Goal: Transaction & Acquisition: Purchase product/service

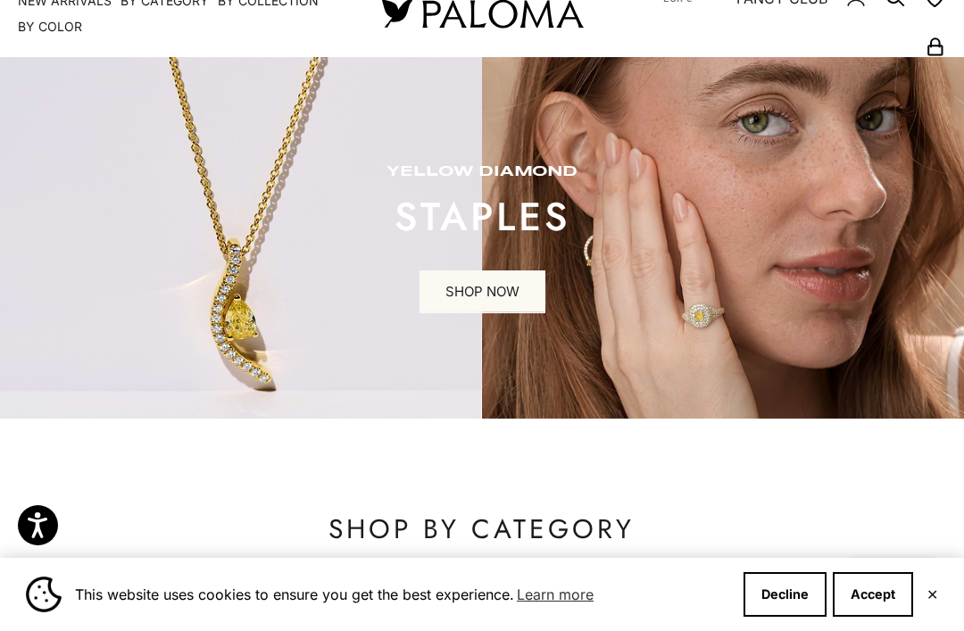
scroll to position [92, 0]
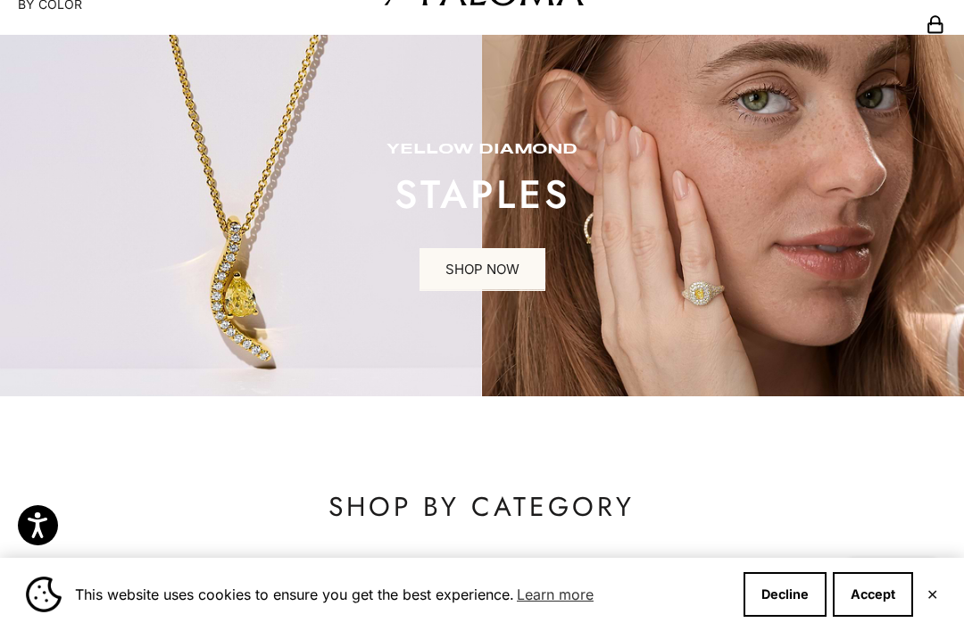
click at [873, 617] on button "Accept" at bounding box center [873, 594] width 80 height 45
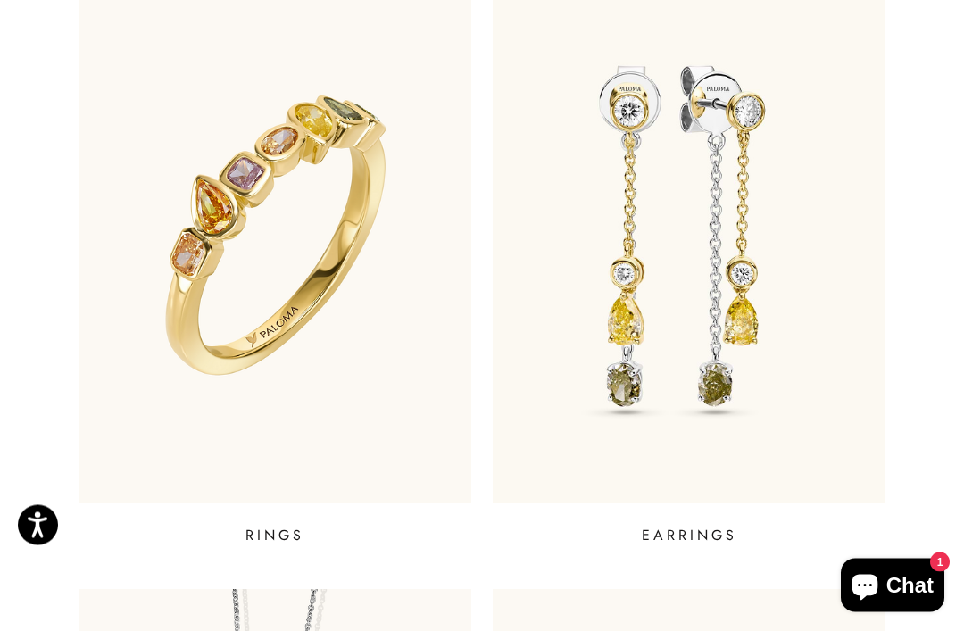
scroll to position [691, 0]
click at [712, 537] on p "EARRINGS" at bounding box center [690, 535] width 96 height 21
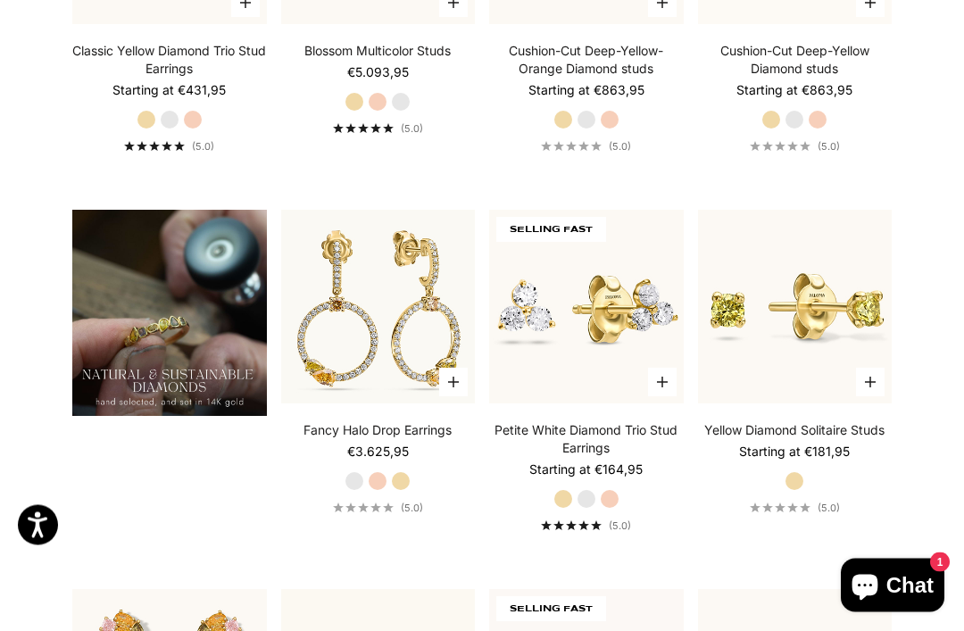
scroll to position [1114, 0]
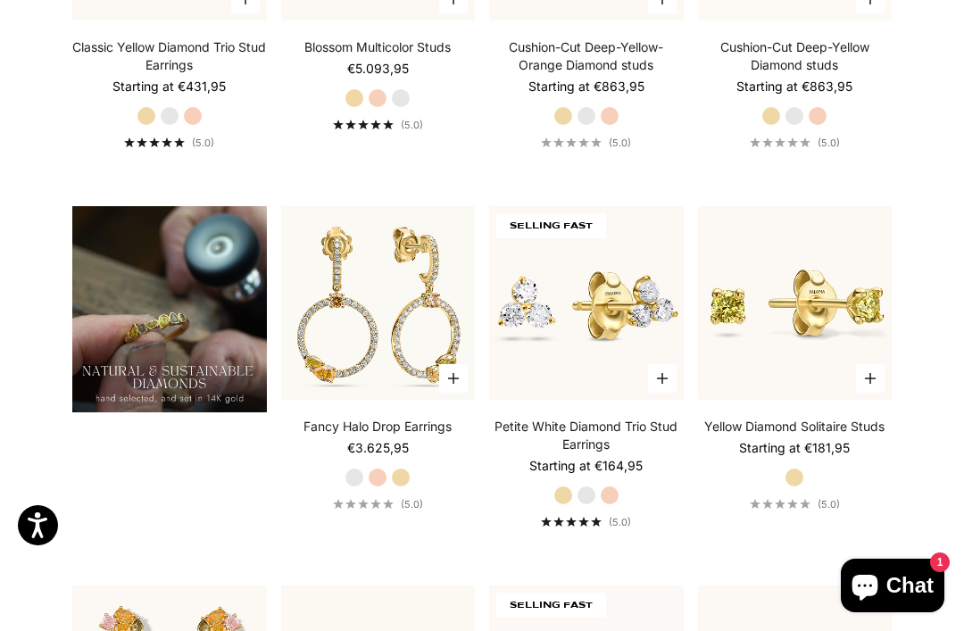
click at [385, 357] on img at bounding box center [377, 302] width 213 height 213
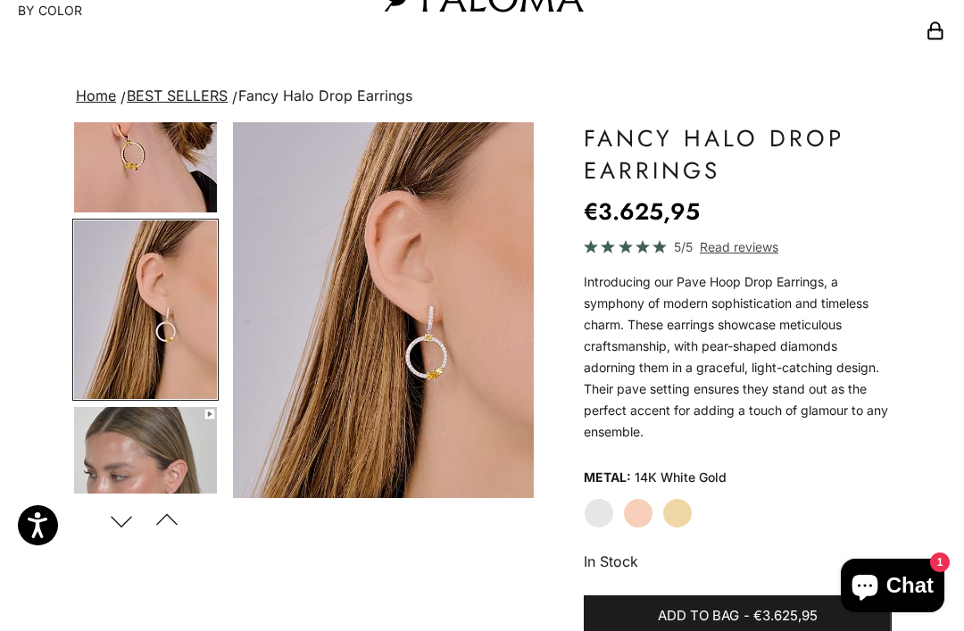
scroll to position [94, 0]
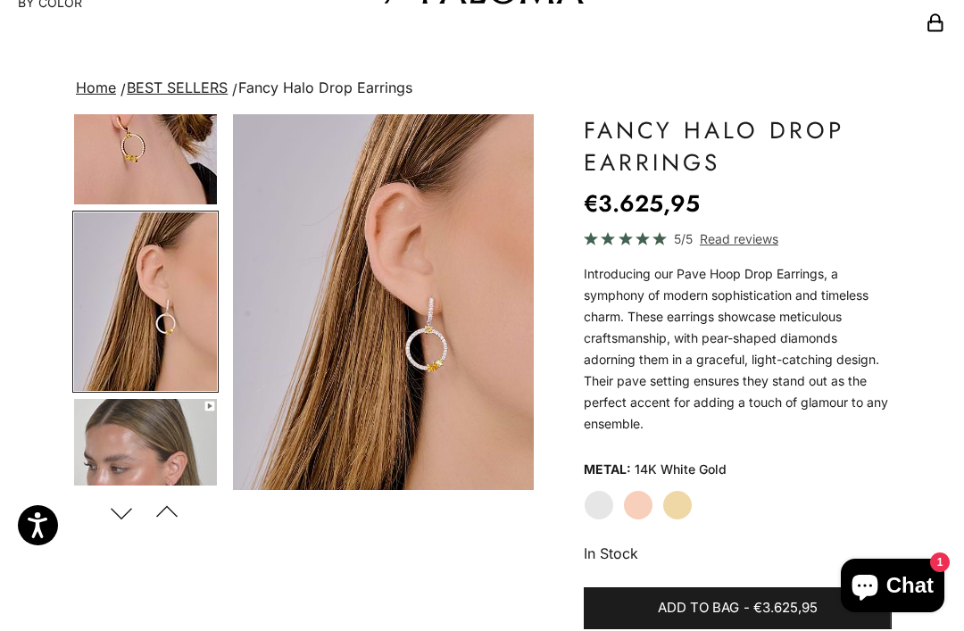
click at [600, 499] on label "White Gold" at bounding box center [599, 505] width 30 height 30
click at [602, 503] on label "White Gold" at bounding box center [599, 505] width 30 height 30
click at [595, 505] on label "White Gold" at bounding box center [599, 505] width 30 height 30
click at [603, 497] on label "White Gold" at bounding box center [599, 505] width 30 height 30
click at [637, 510] on label "Rose Gold" at bounding box center [638, 505] width 30 height 30
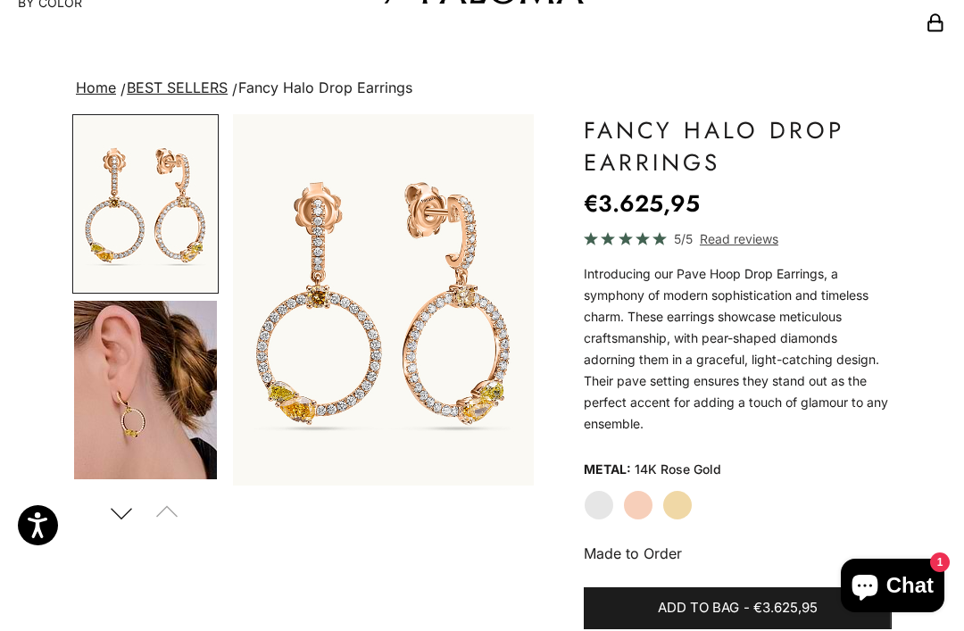
click at [682, 518] on label "Yellow Gold" at bounding box center [677, 505] width 30 height 30
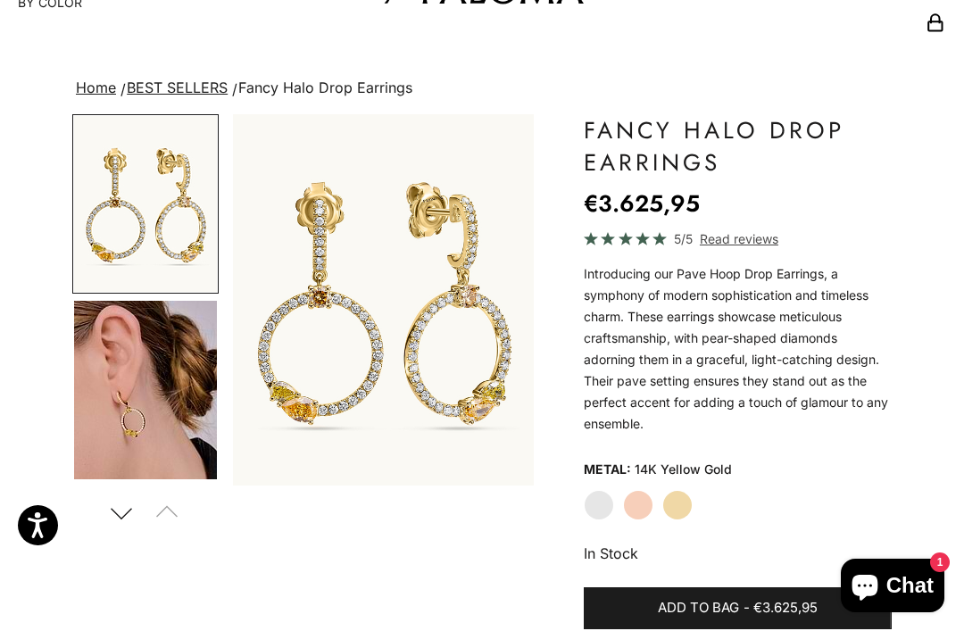
click at [595, 513] on label "White Gold" at bounding box center [599, 505] width 30 height 30
